Goal: Transaction & Acquisition: Purchase product/service

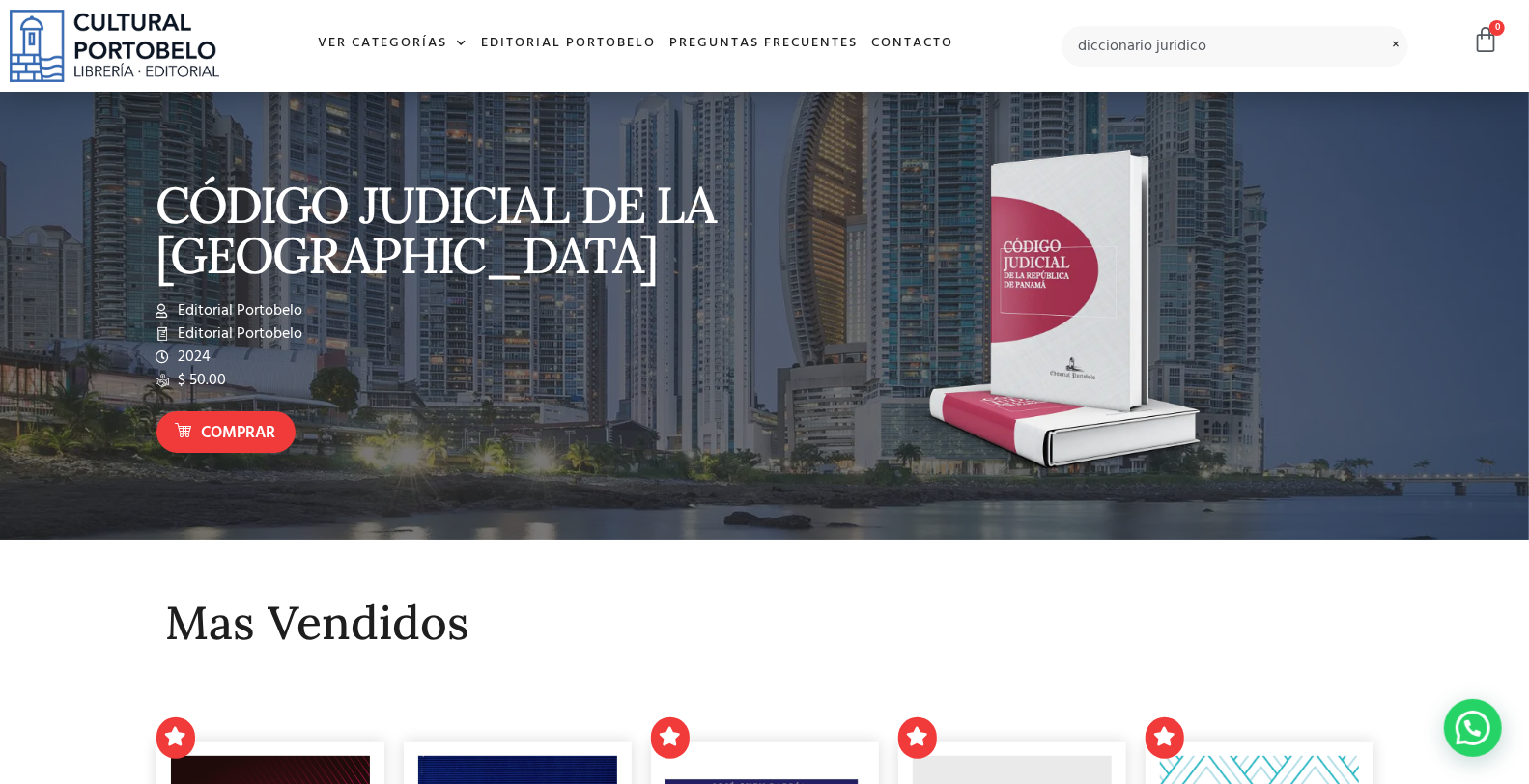
type input "diccionario juridico"
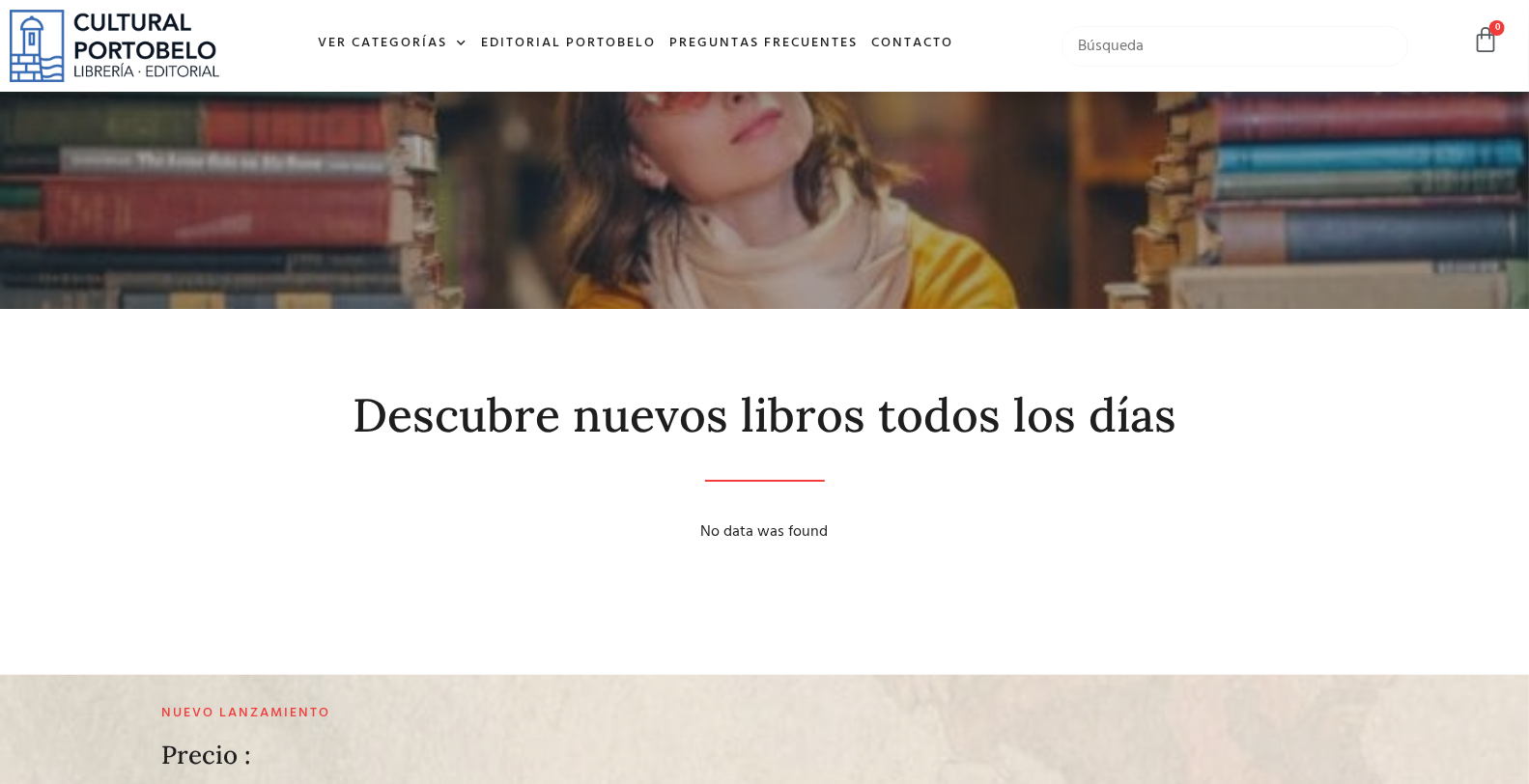
click at [1184, 45] on input "text" at bounding box center [1234, 46] width 346 height 41
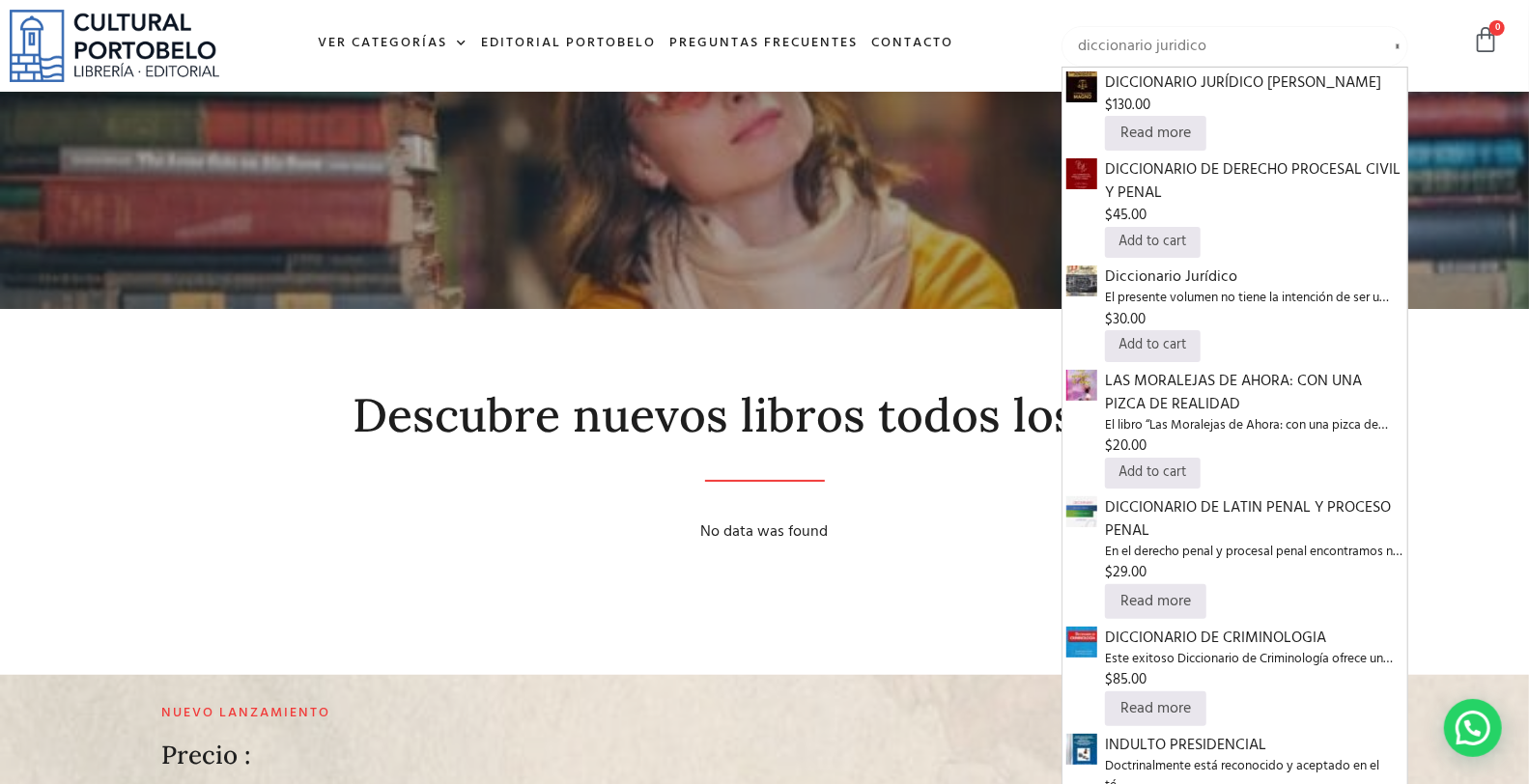
type input "diccionario juridico"
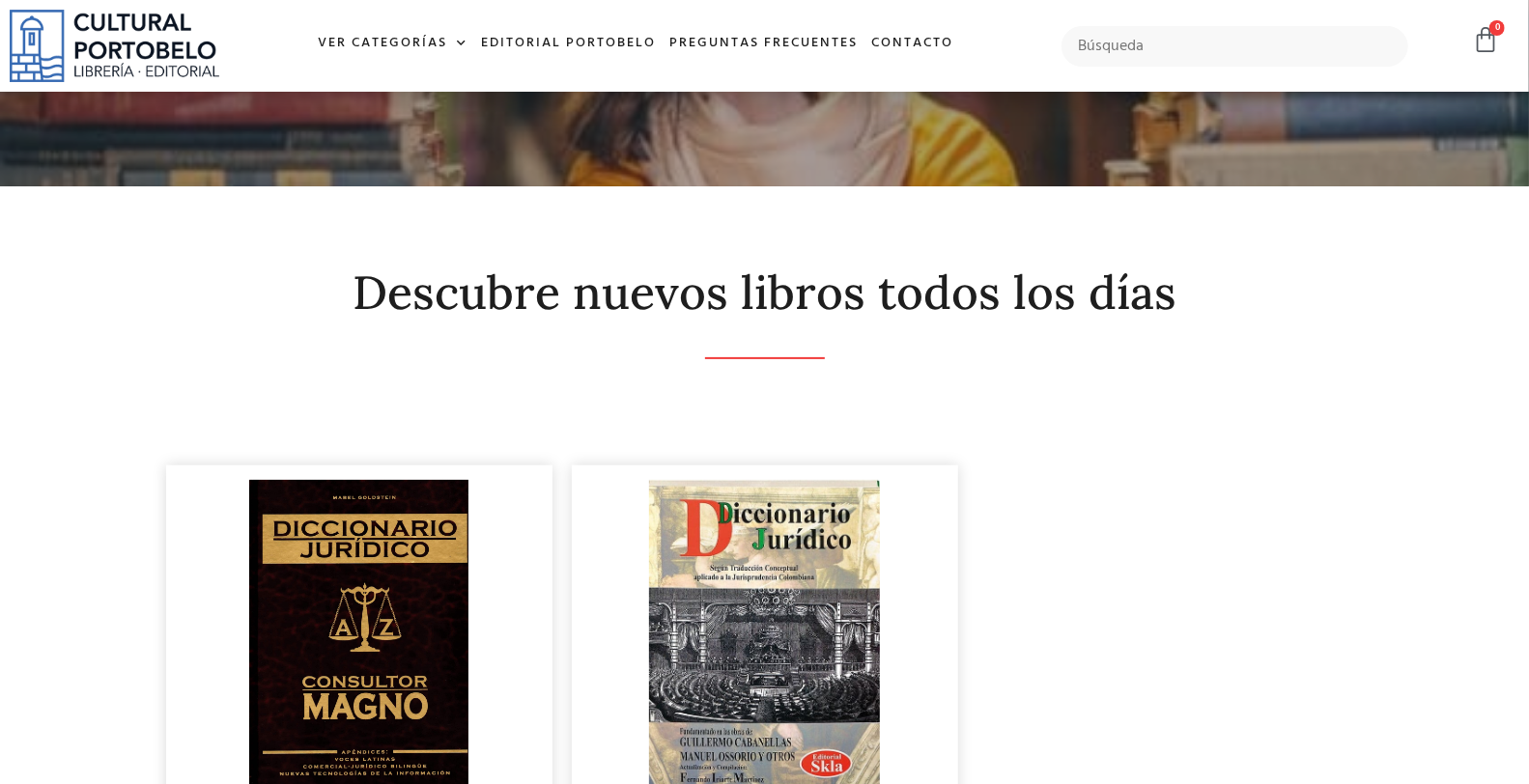
scroll to position [286, 0]
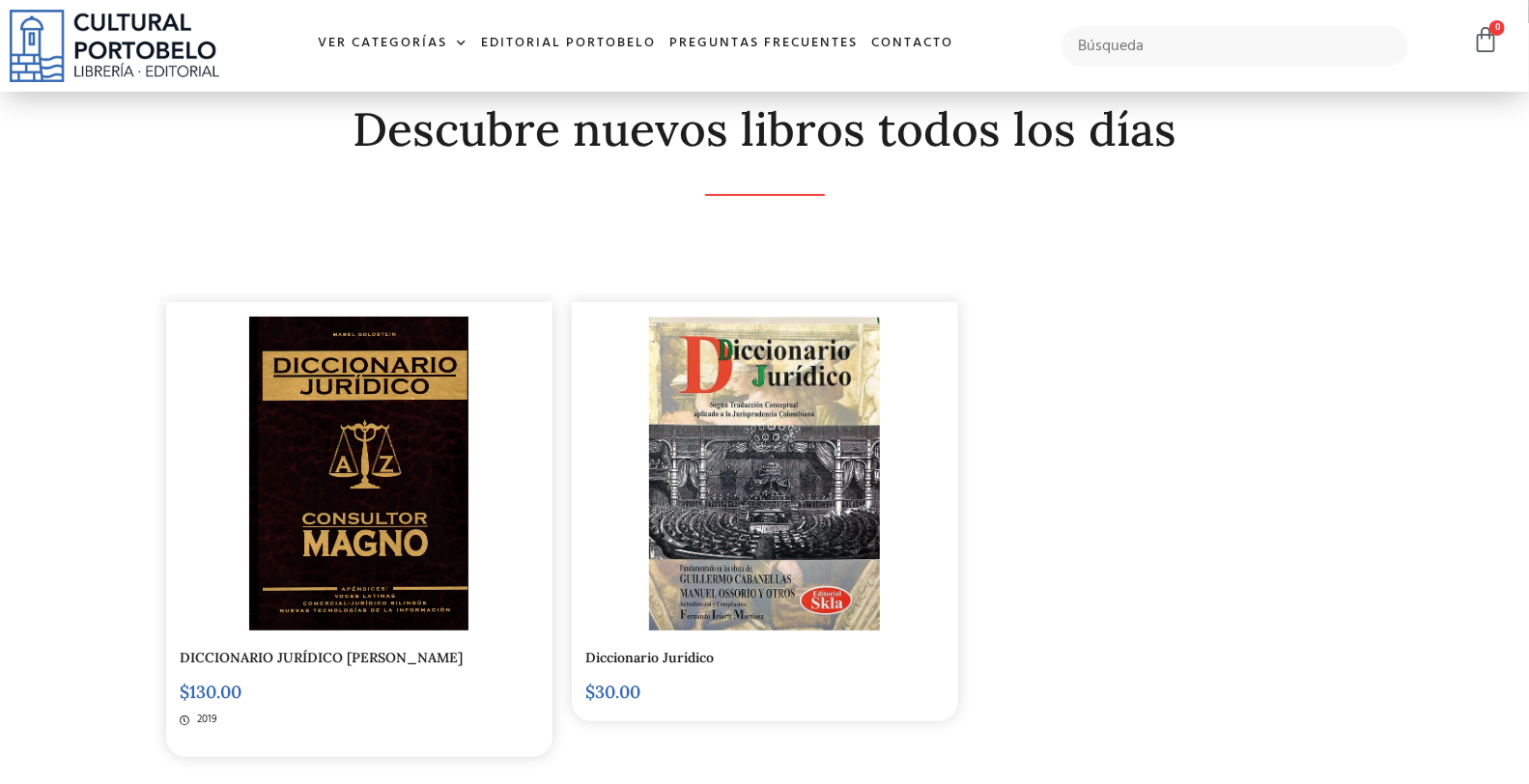
click at [841, 500] on img at bounding box center [764, 473] width 231 height 314
